Goal: Transaction & Acquisition: Purchase product/service

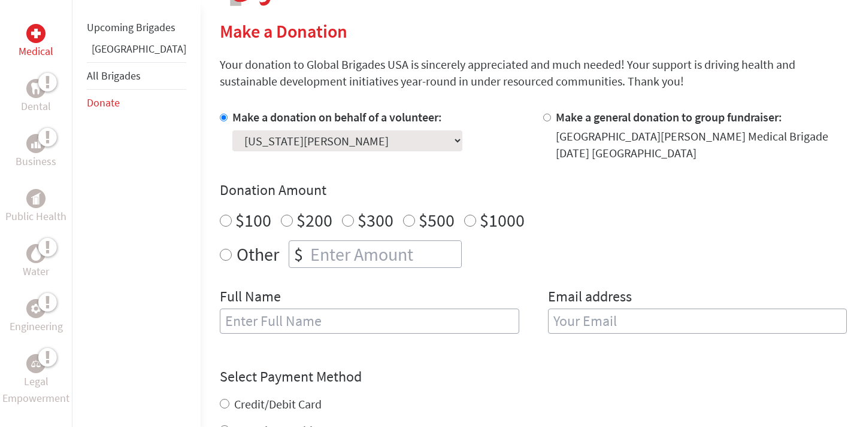
scroll to position [289, 0]
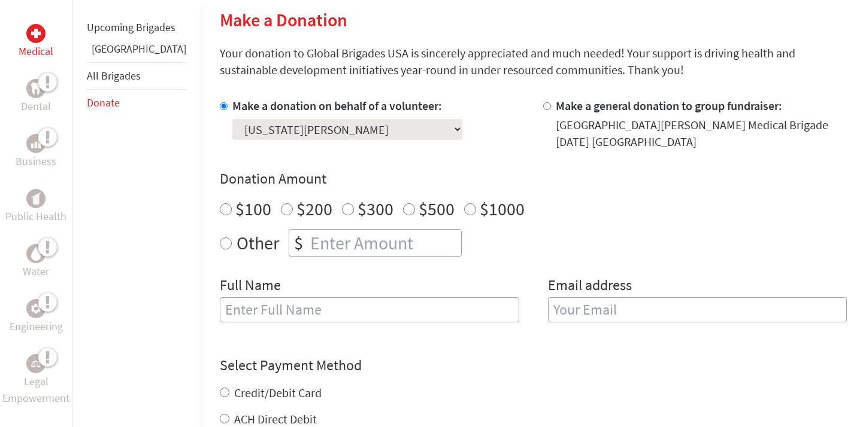
click at [220, 242] on input "Other" at bounding box center [226, 244] width 12 height 12
radio input "true"
click at [324, 249] on input "number" at bounding box center [384, 243] width 153 height 26
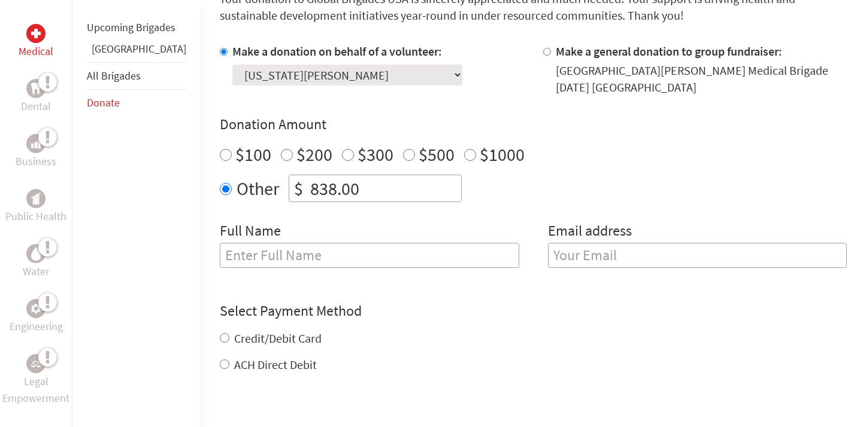
scroll to position [348, 0]
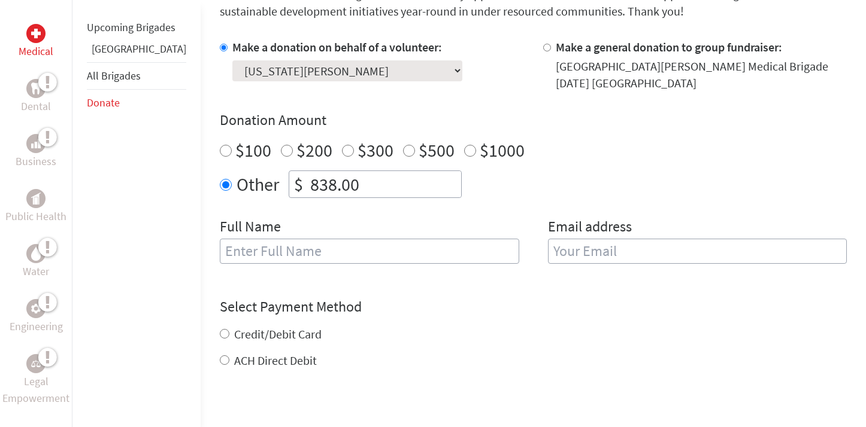
type input "838.00"
click at [412, 260] on input "text" at bounding box center [369, 251] width 299 height 25
type input "[US_STATE][PERSON_NAME]"
click at [567, 253] on input "email" at bounding box center [697, 251] width 299 height 25
type input "[EMAIL_ADDRESS][DOMAIN_NAME]"
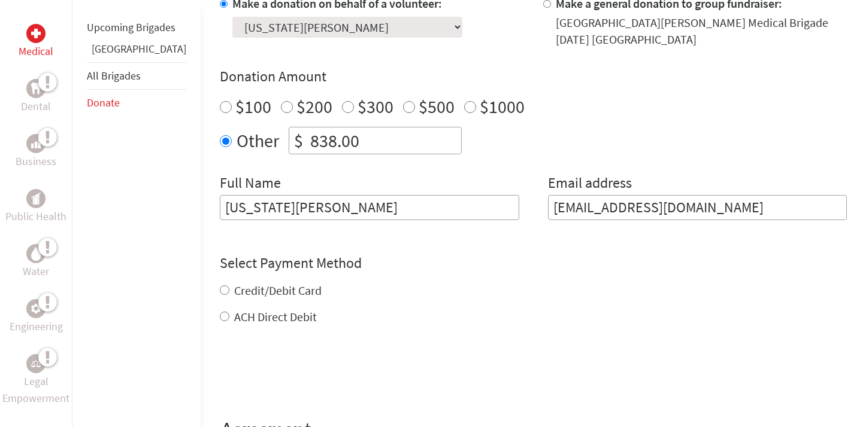
scroll to position [405, 0]
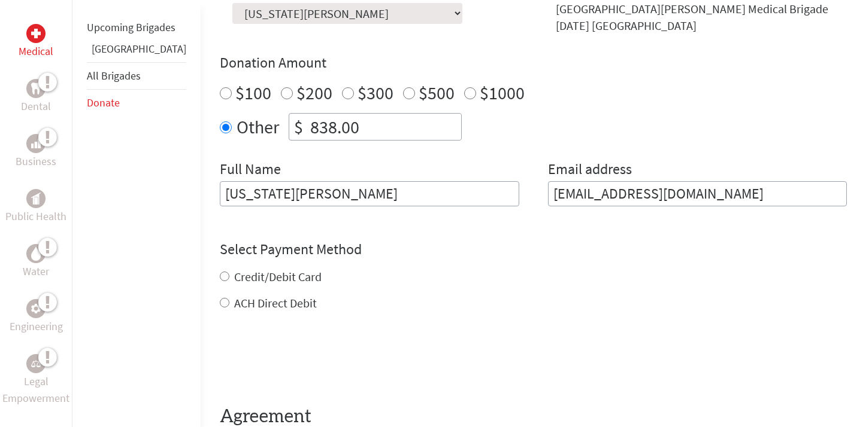
click at [220, 277] on div "Credit/Debit Card ACH Direct Debit" at bounding box center [533, 290] width 627 height 43
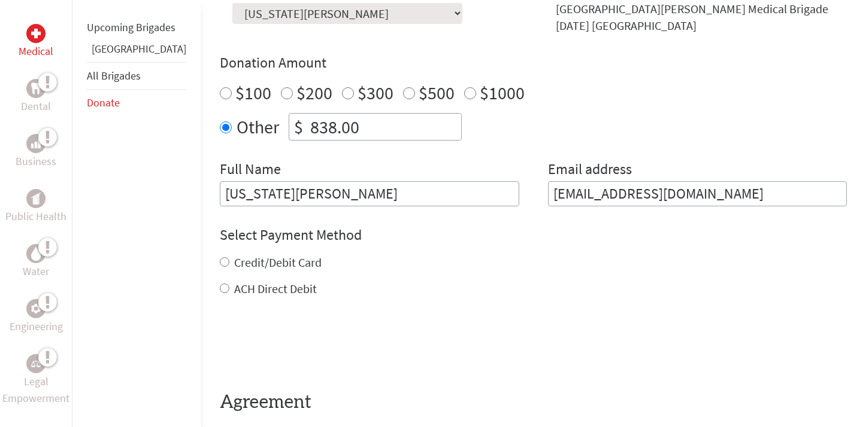
click at [220, 261] on input "Credit/Debit Card" at bounding box center [225, 262] width 10 height 10
radio input "true"
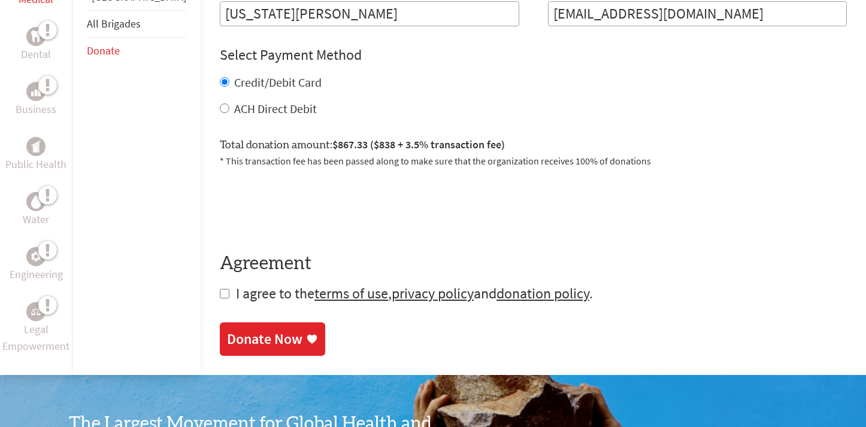
scroll to position [599, 0]
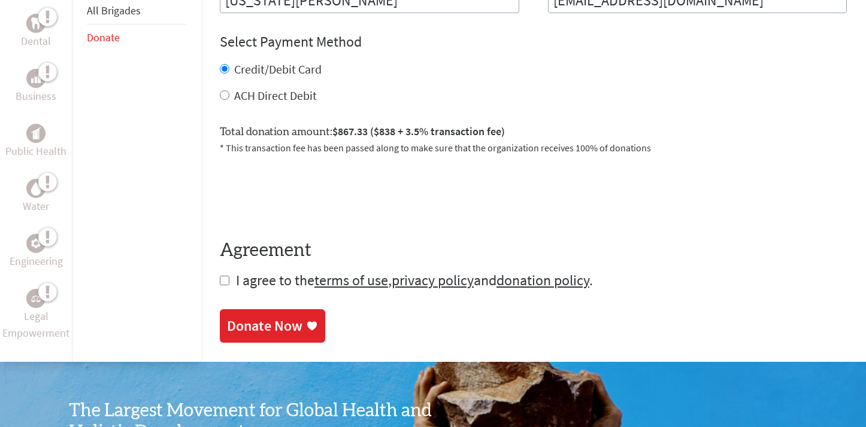
click at [220, 283] on input "checkbox" at bounding box center [225, 281] width 10 height 10
checkbox input "true"
click at [229, 329] on div "Donate Now" at bounding box center [264, 327] width 75 height 19
